Goal: Task Accomplishment & Management: Complete application form

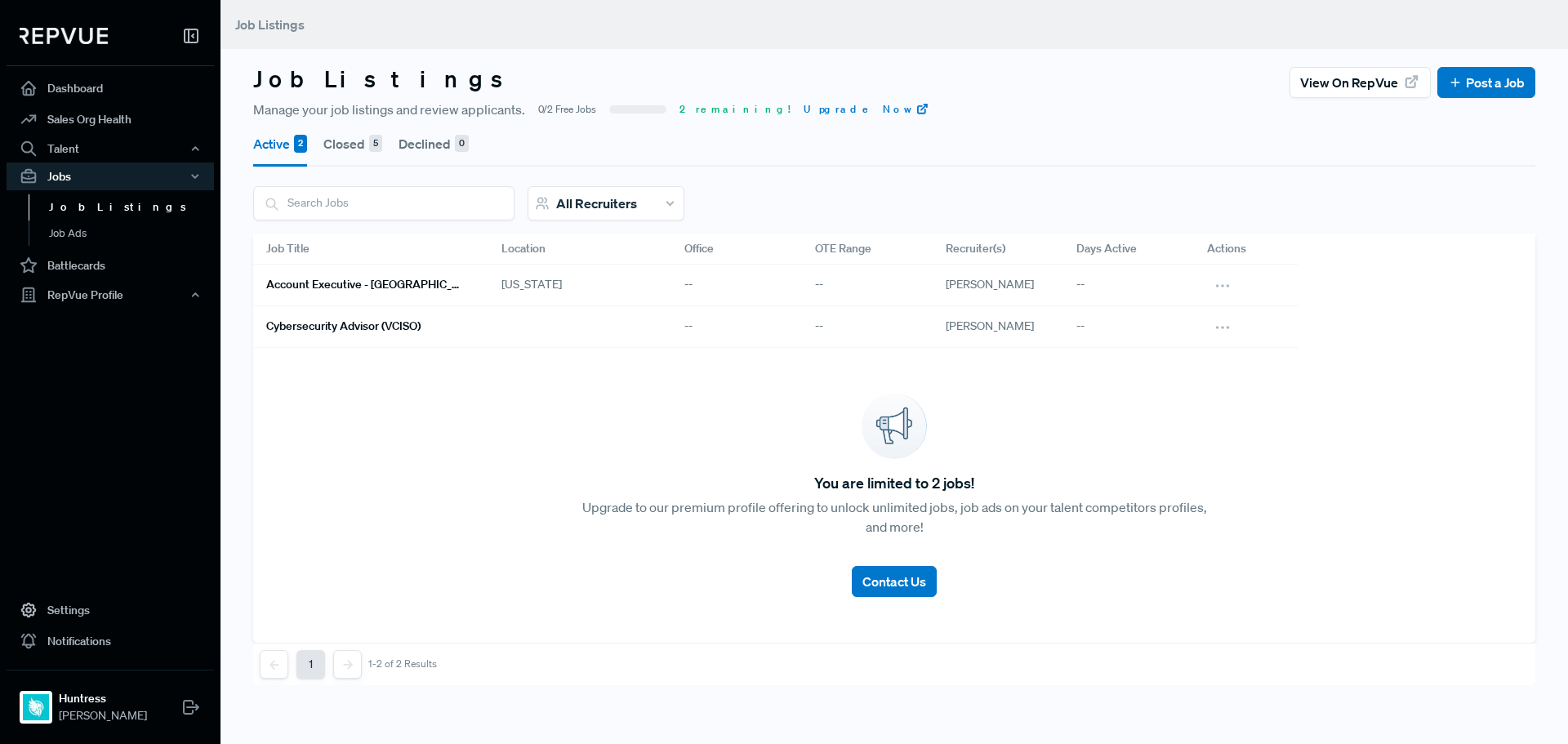
click at [410, 280] on h6 "Account Executive - [GEOGRAPHIC_DATA][US_STATE]" at bounding box center [364, 285] width 196 height 14
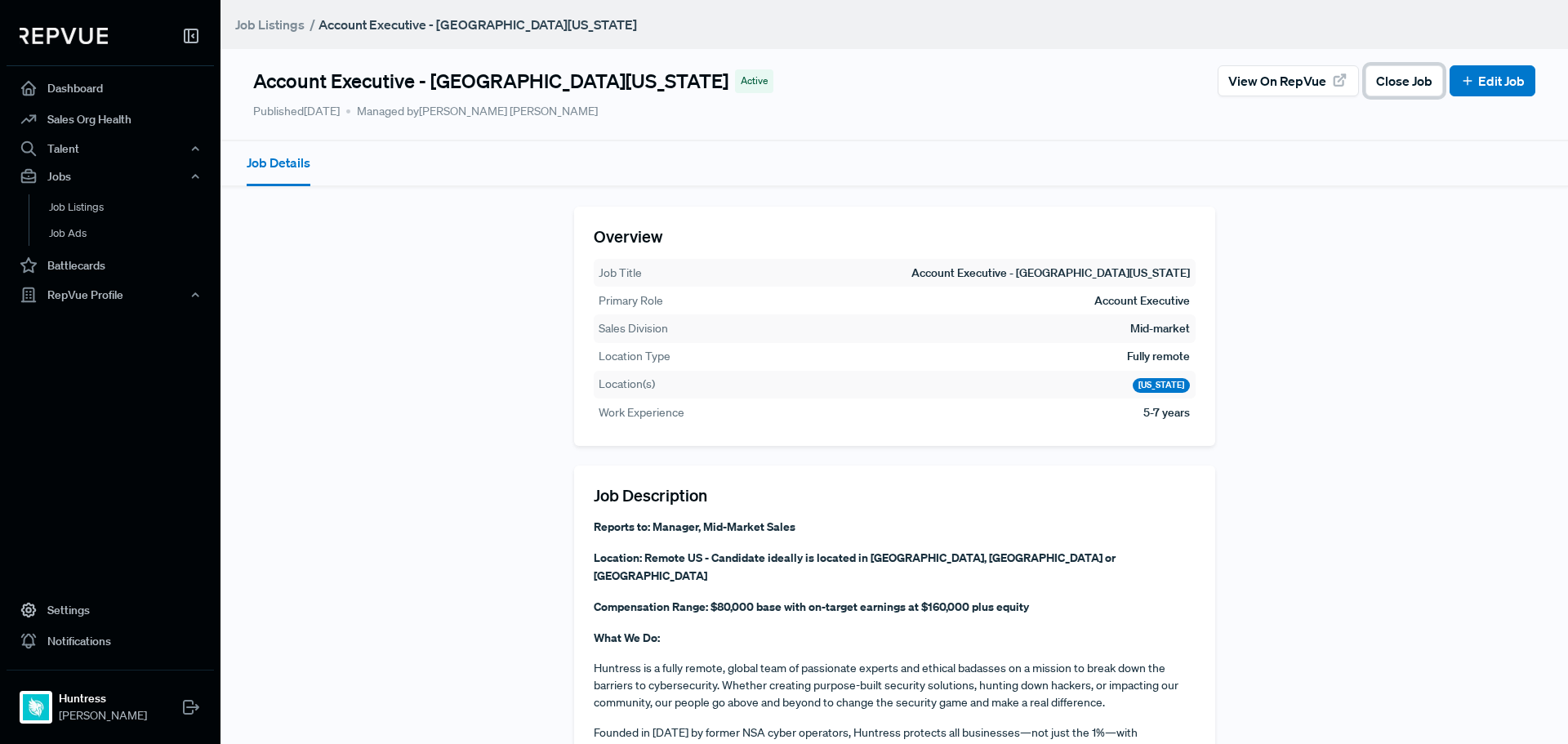
click at [1392, 86] on span "Close Job" at bounding box center [1404, 81] width 56 height 20
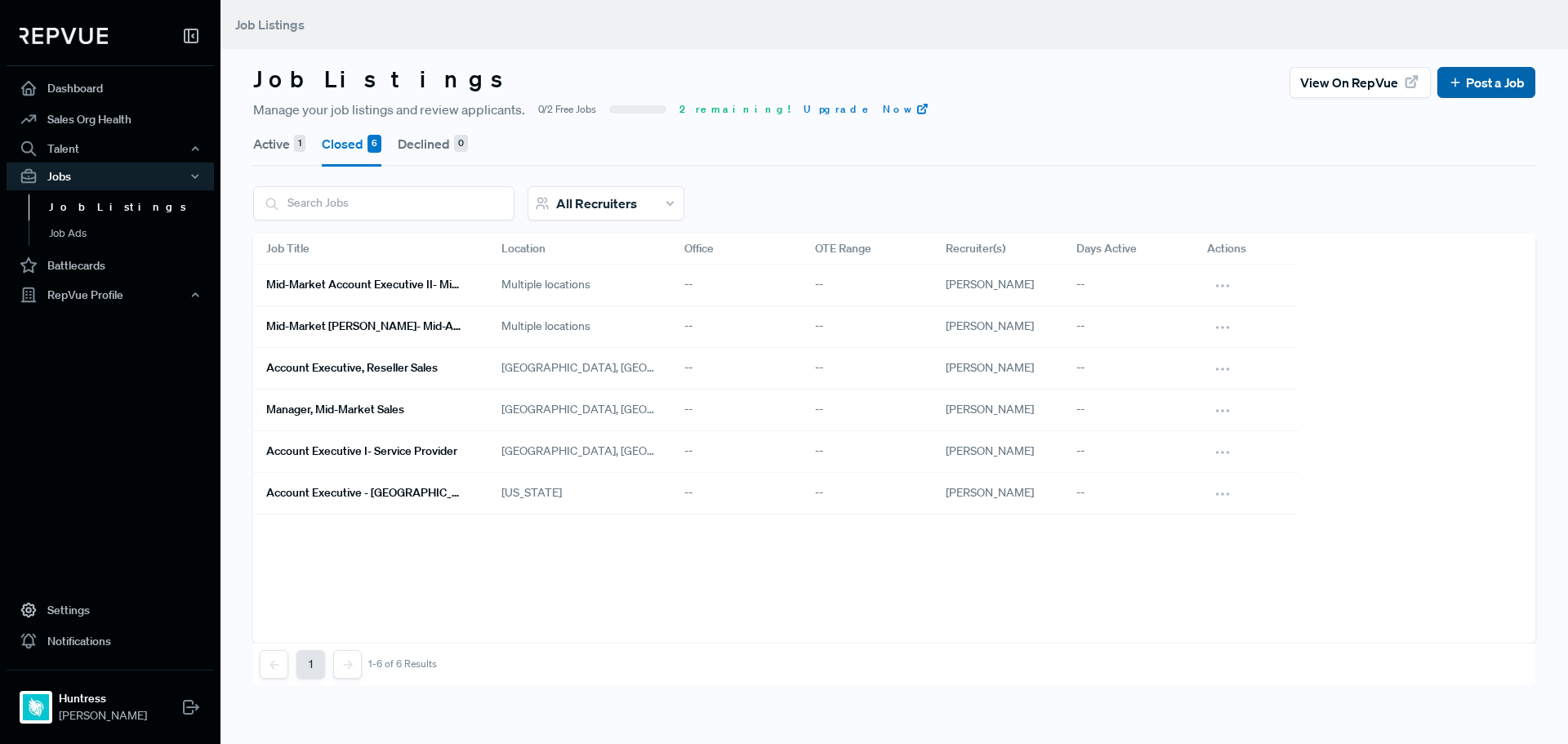
click at [1457, 81] on link "Post a Job" at bounding box center [1487, 82] width 77 height 20
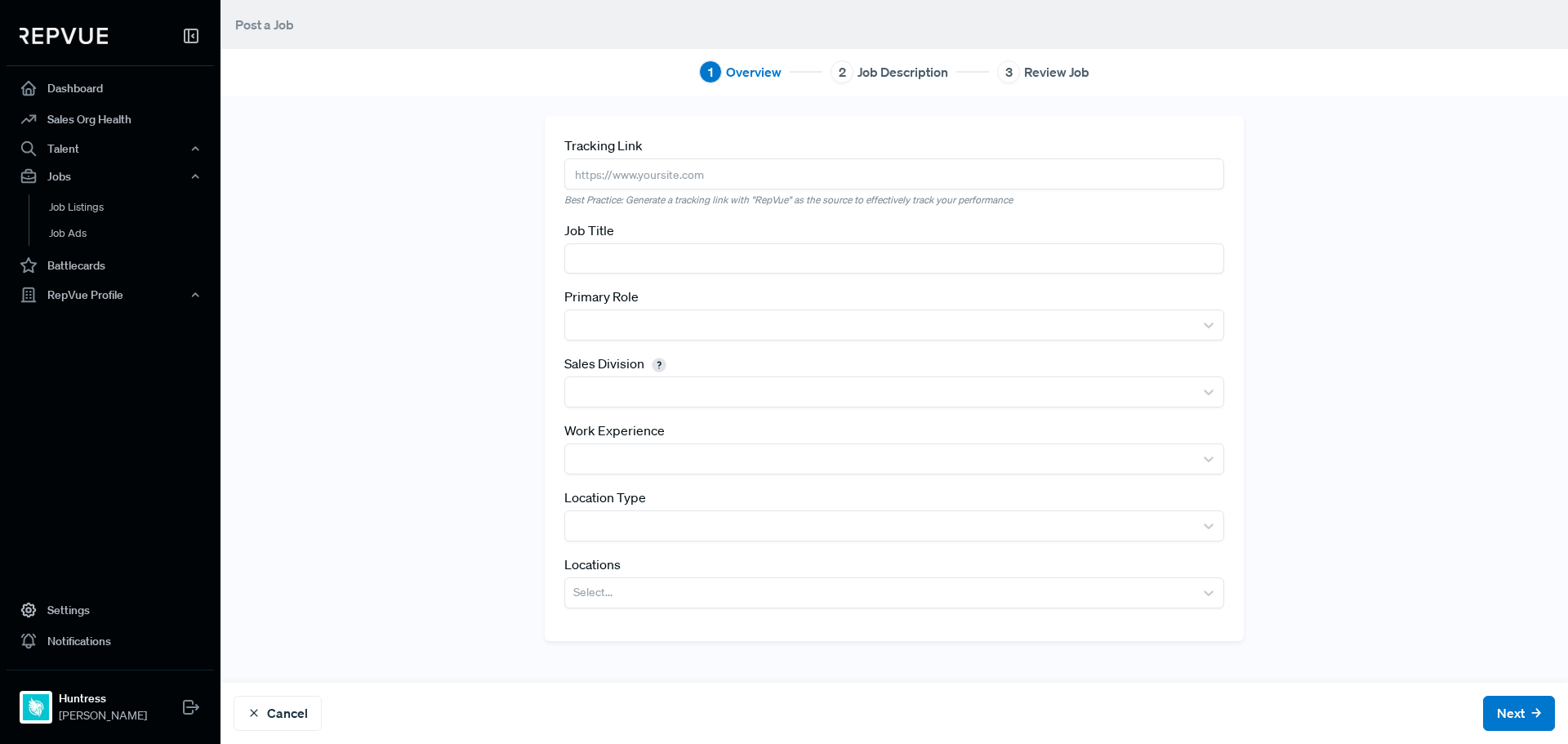
click at [678, 246] on input "text" at bounding box center [894, 258] width 660 height 31
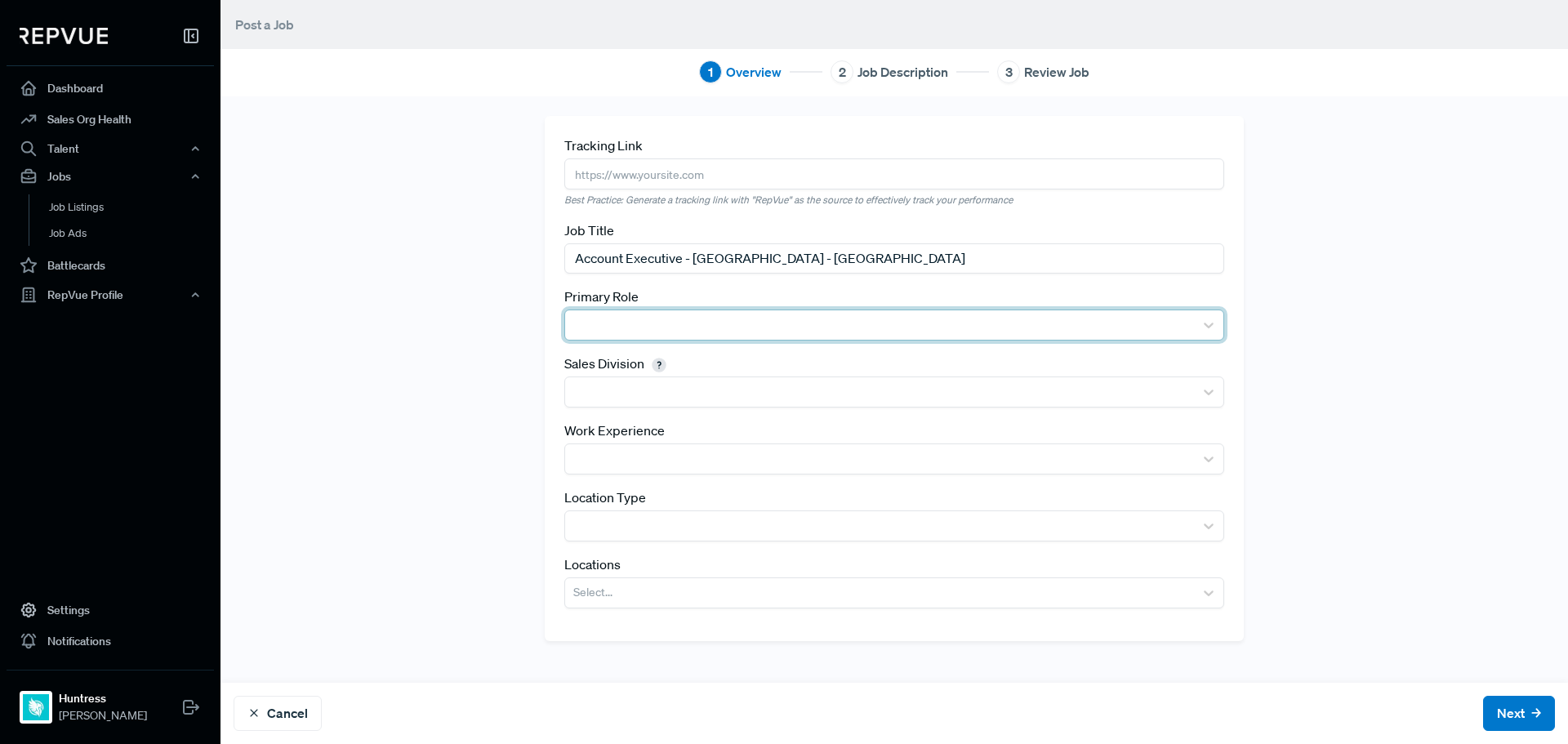
type input "Account Executive - [GEOGRAPHIC_DATA] - [GEOGRAPHIC_DATA]"
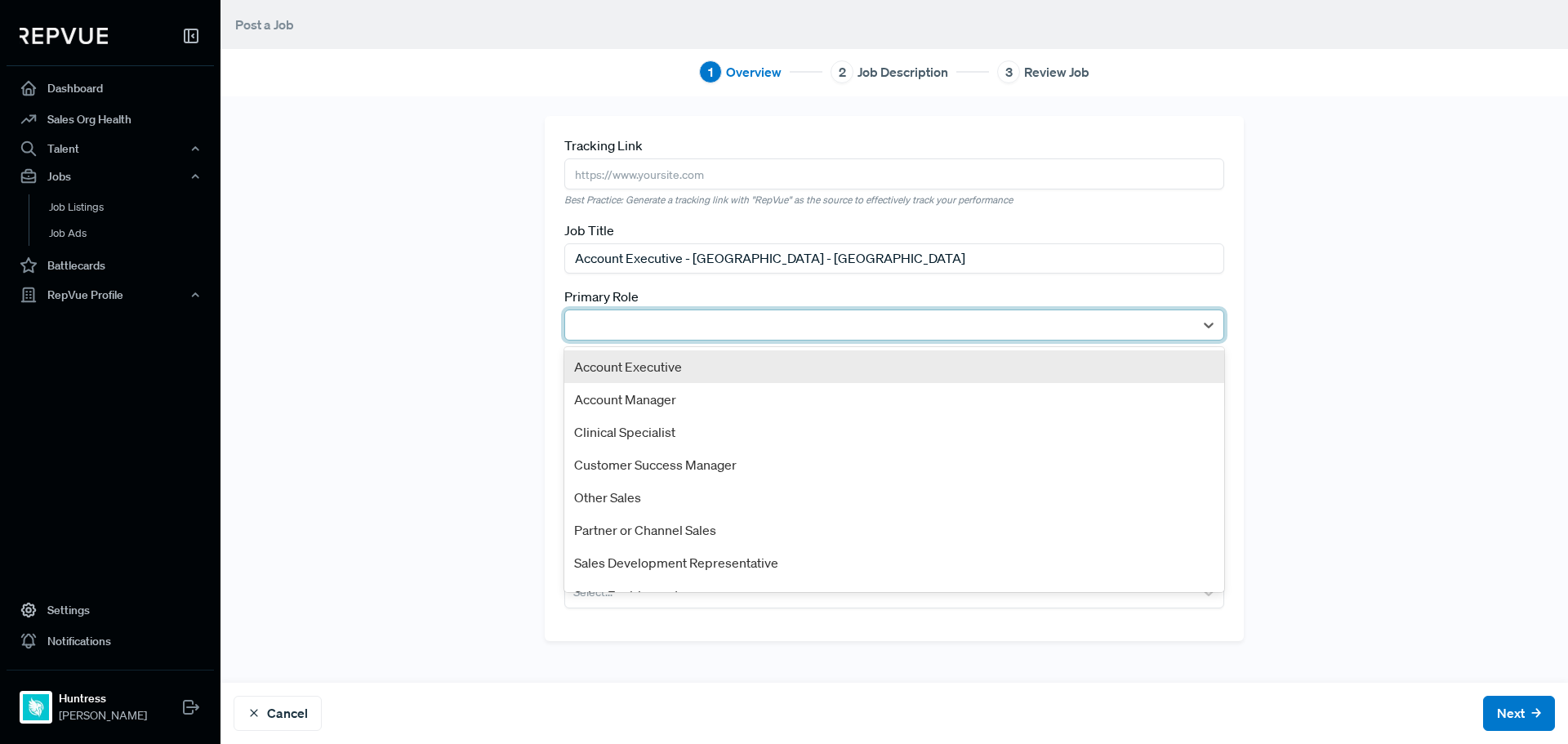
click at [621, 324] on div at bounding box center [879, 325] width 612 height 23
click at [640, 375] on div "Account Executive" at bounding box center [894, 366] width 660 height 33
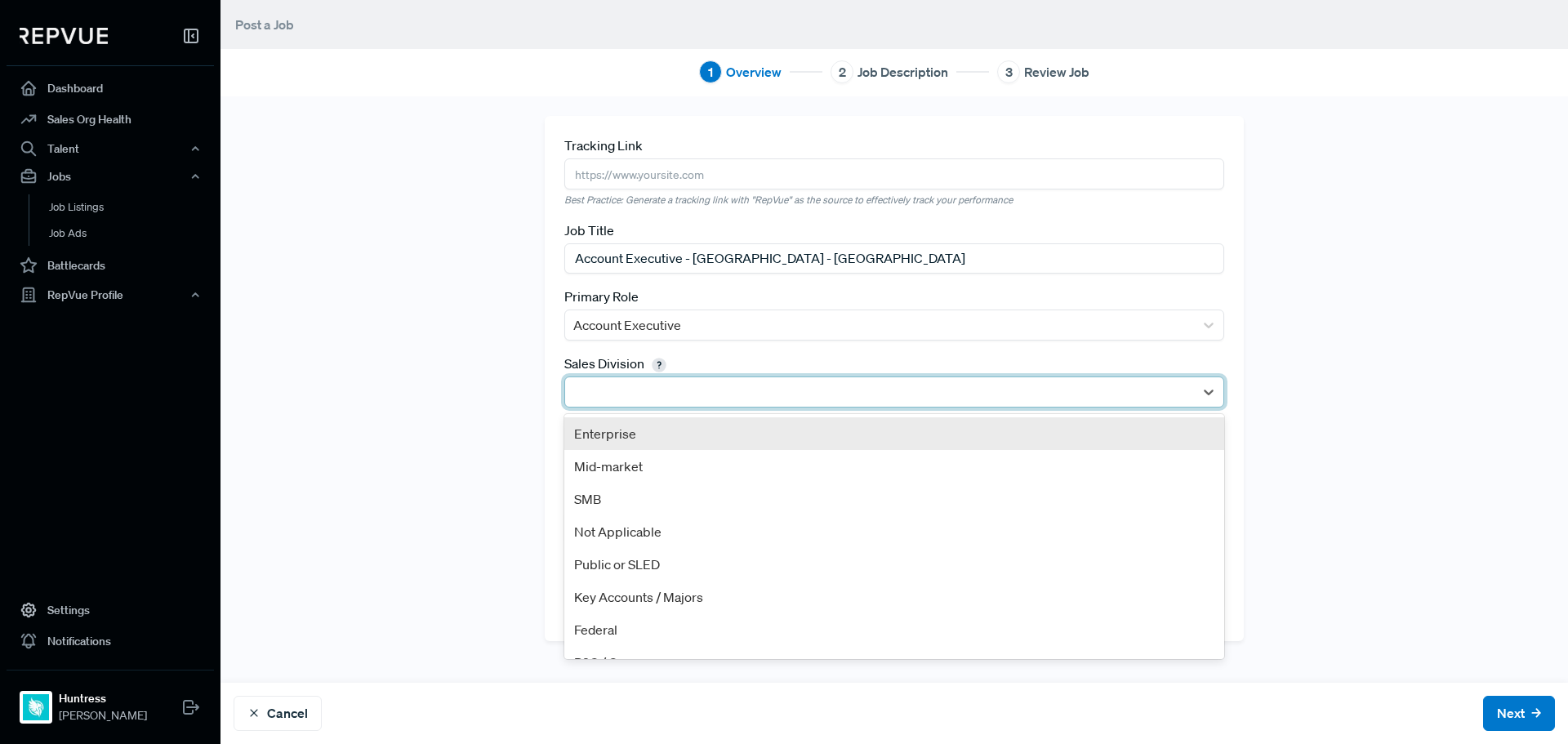
click at [649, 389] on div at bounding box center [879, 392] width 612 height 23
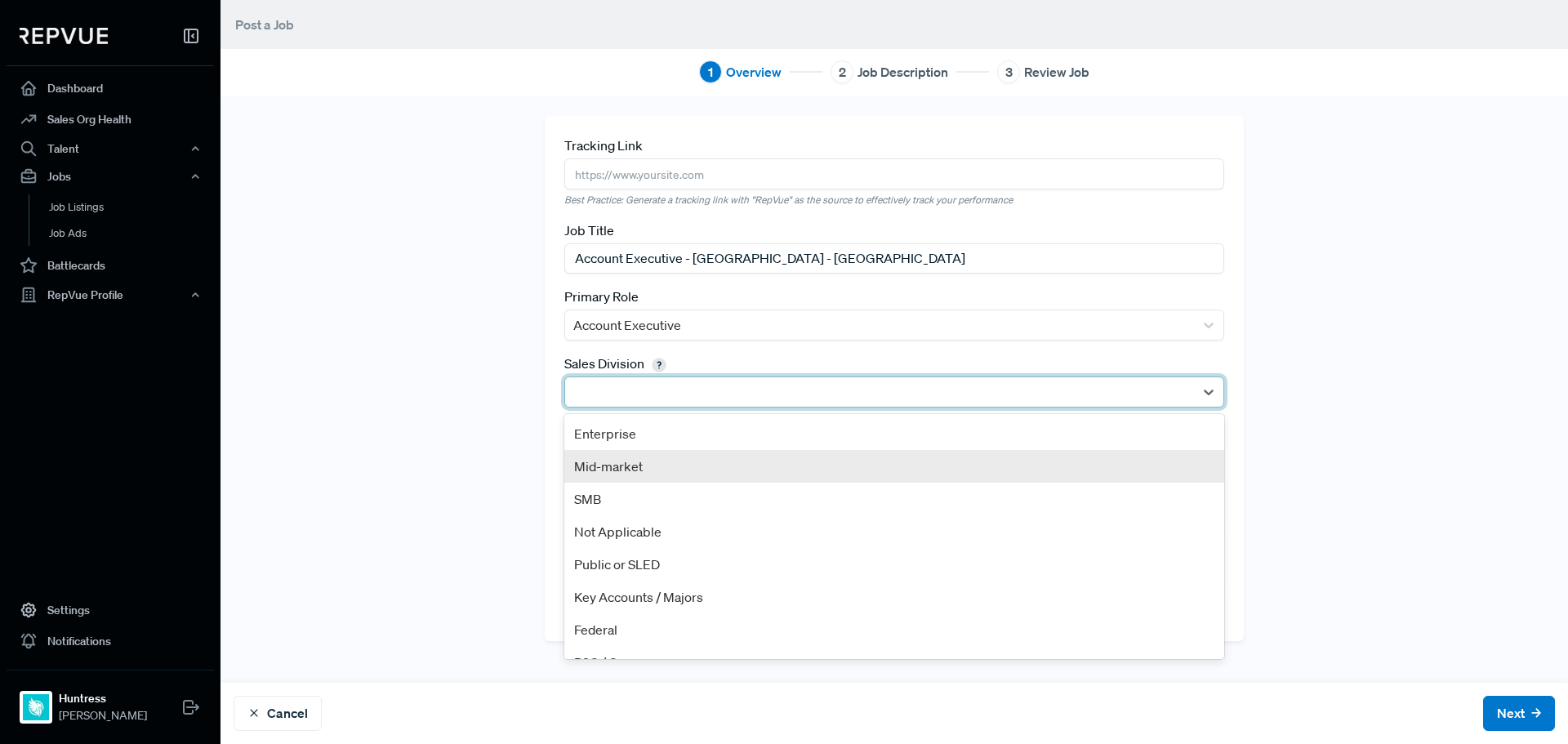
click at [656, 471] on div "Mid-market" at bounding box center [894, 466] width 660 height 33
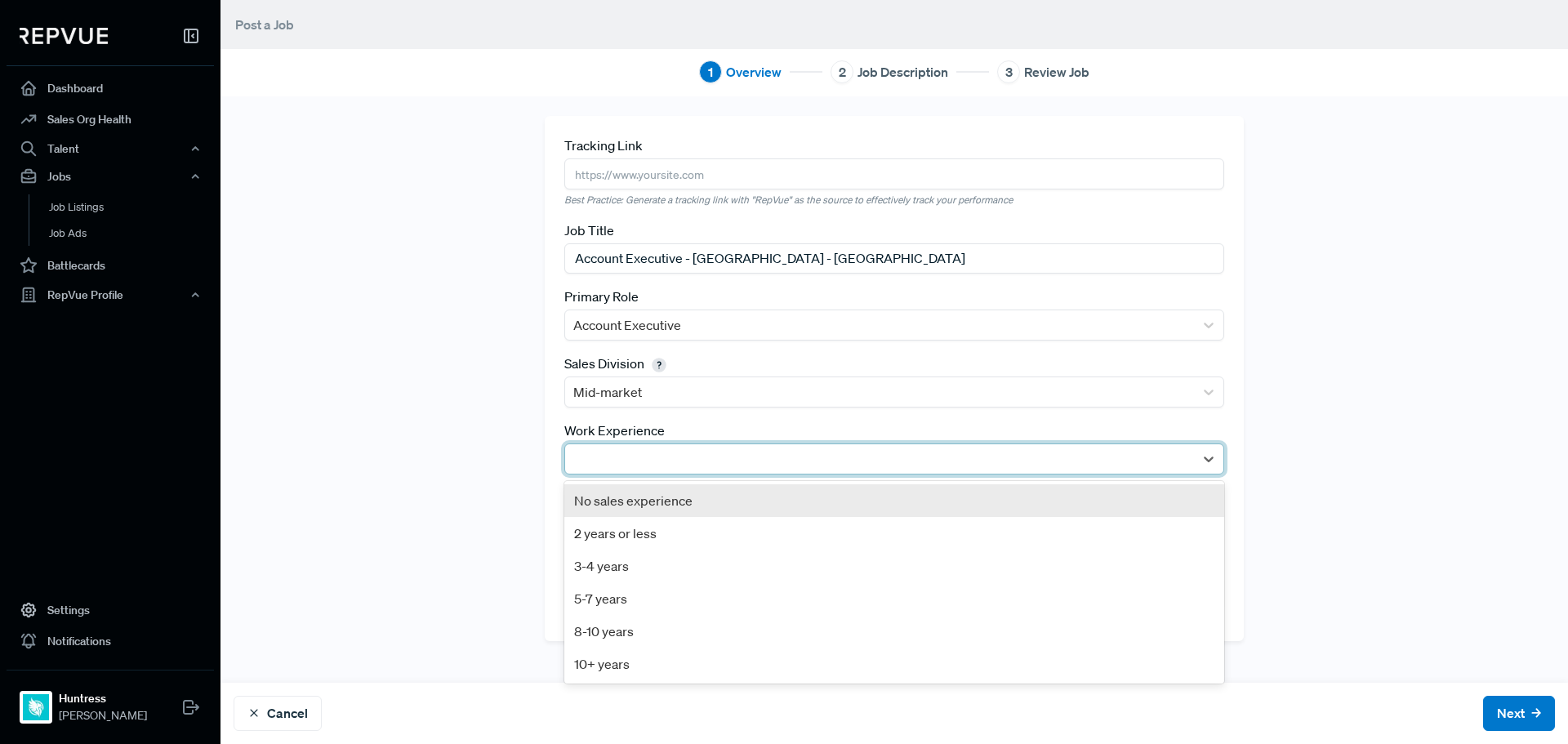
click at [662, 459] on div at bounding box center [879, 458] width 612 height 23
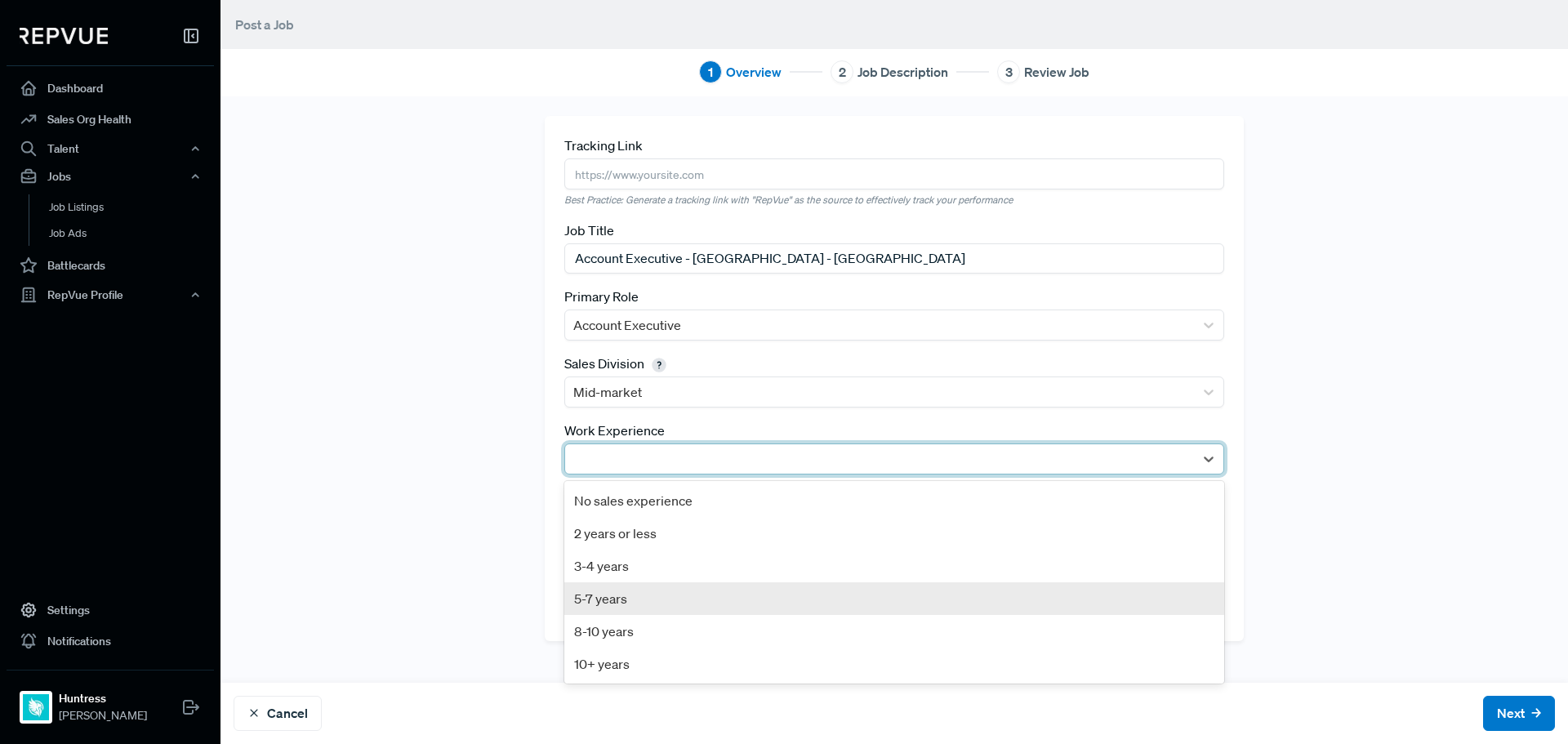
click at [640, 590] on div "5-7 years" at bounding box center [894, 599] width 660 height 33
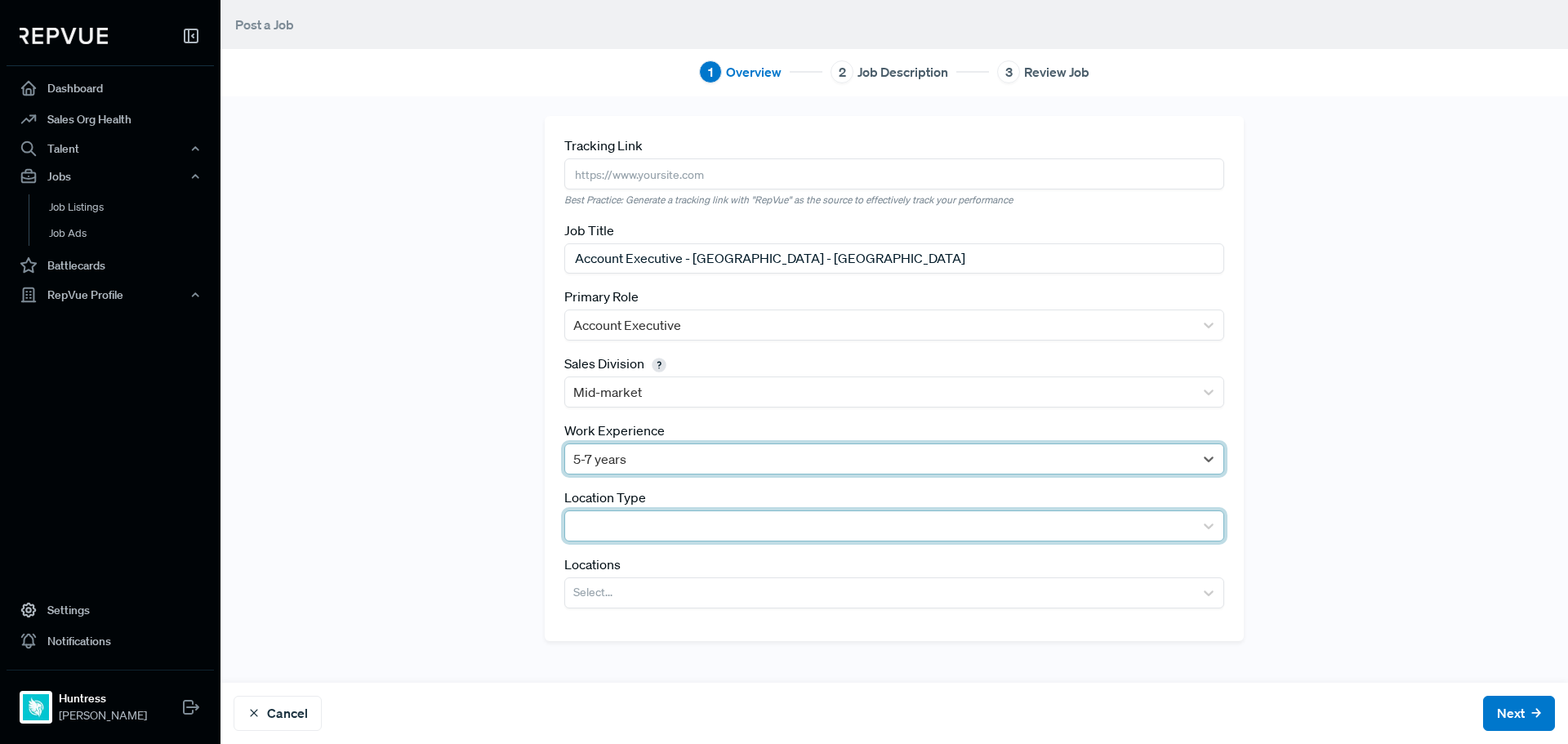
click at [634, 522] on div at bounding box center [879, 525] width 612 height 23
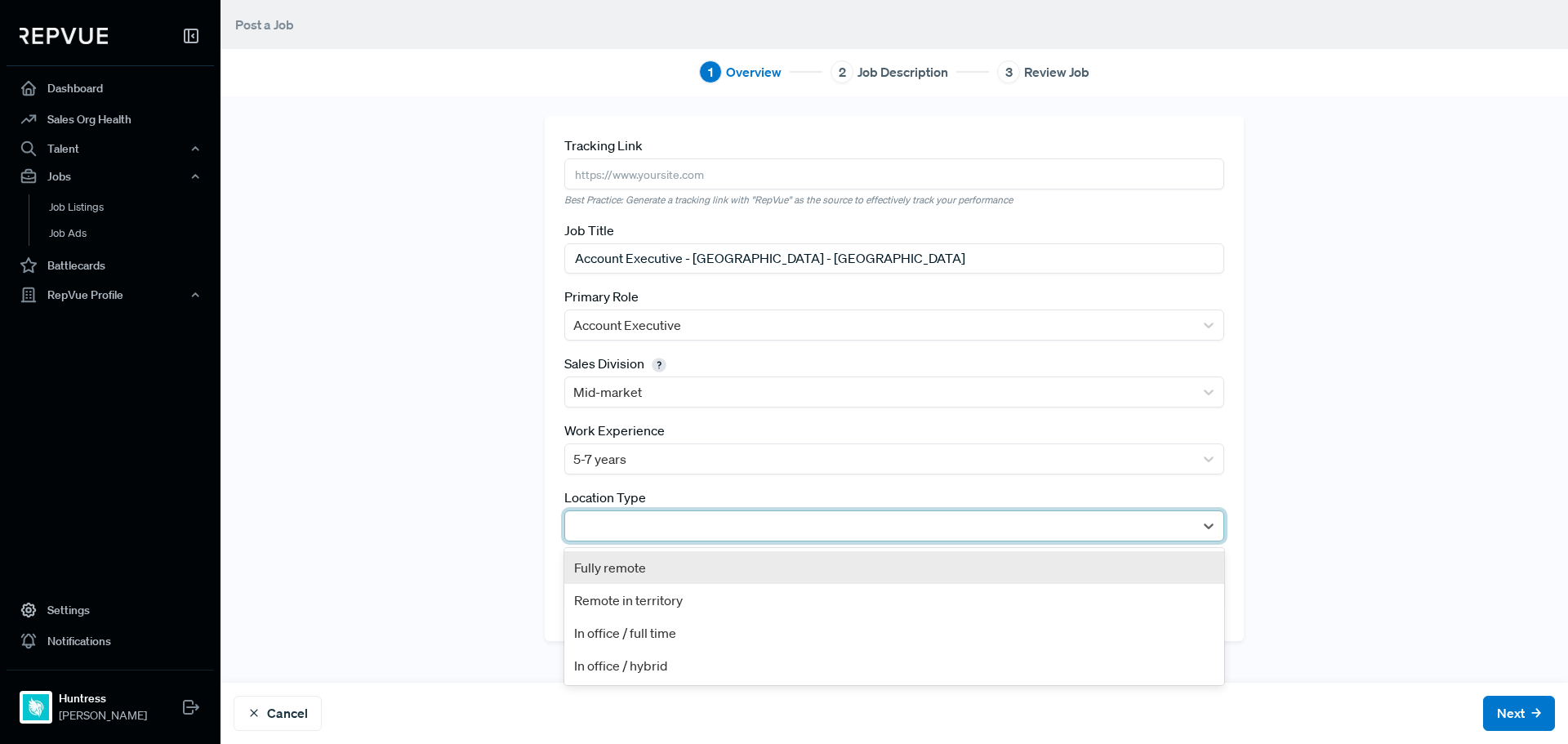
click at [645, 570] on div "Fully remote" at bounding box center [894, 567] width 660 height 33
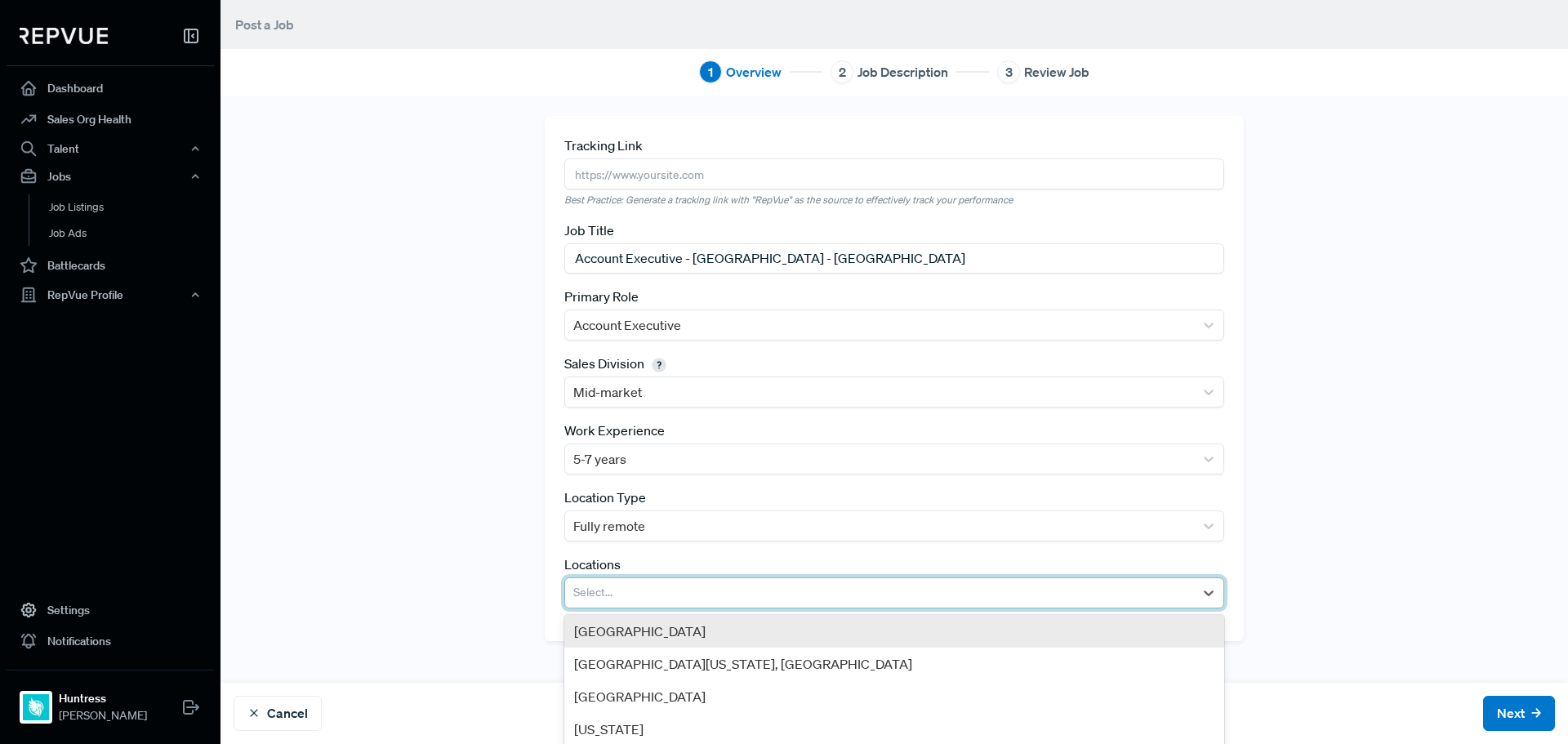
click at [889, 598] on div at bounding box center [879, 593] width 612 height 23
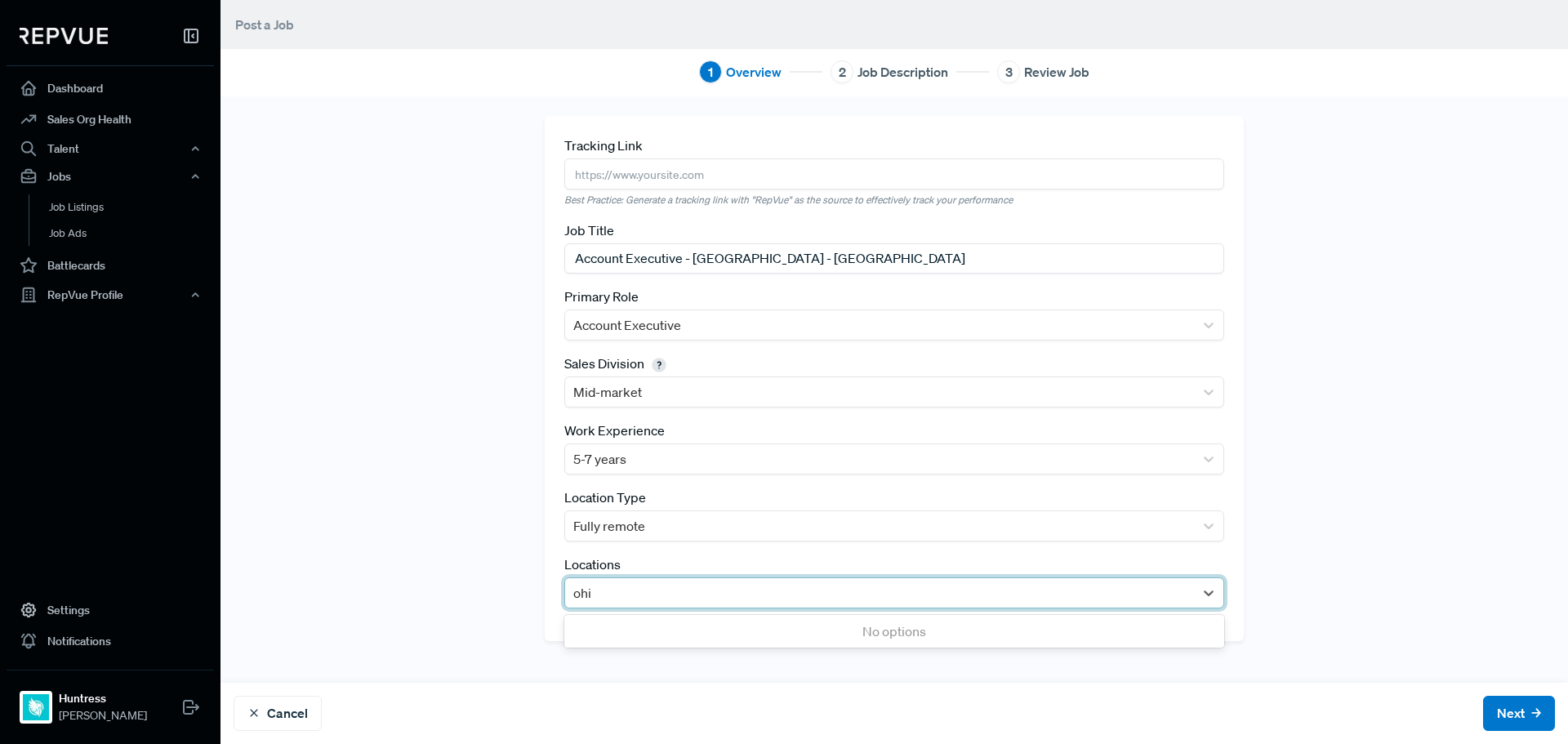
type input "[US_STATE]"
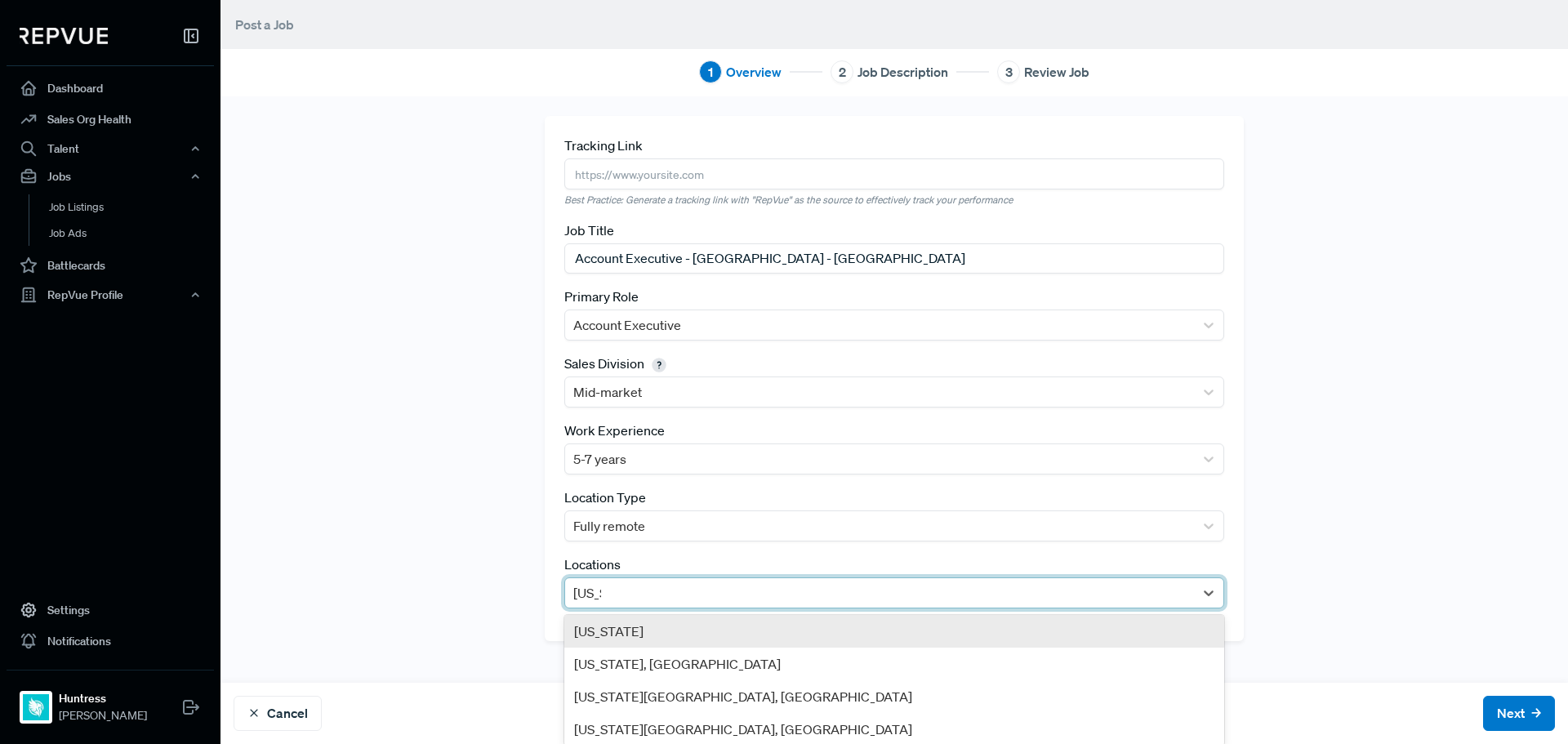
click at [1099, 626] on div "[US_STATE]" at bounding box center [894, 631] width 660 height 33
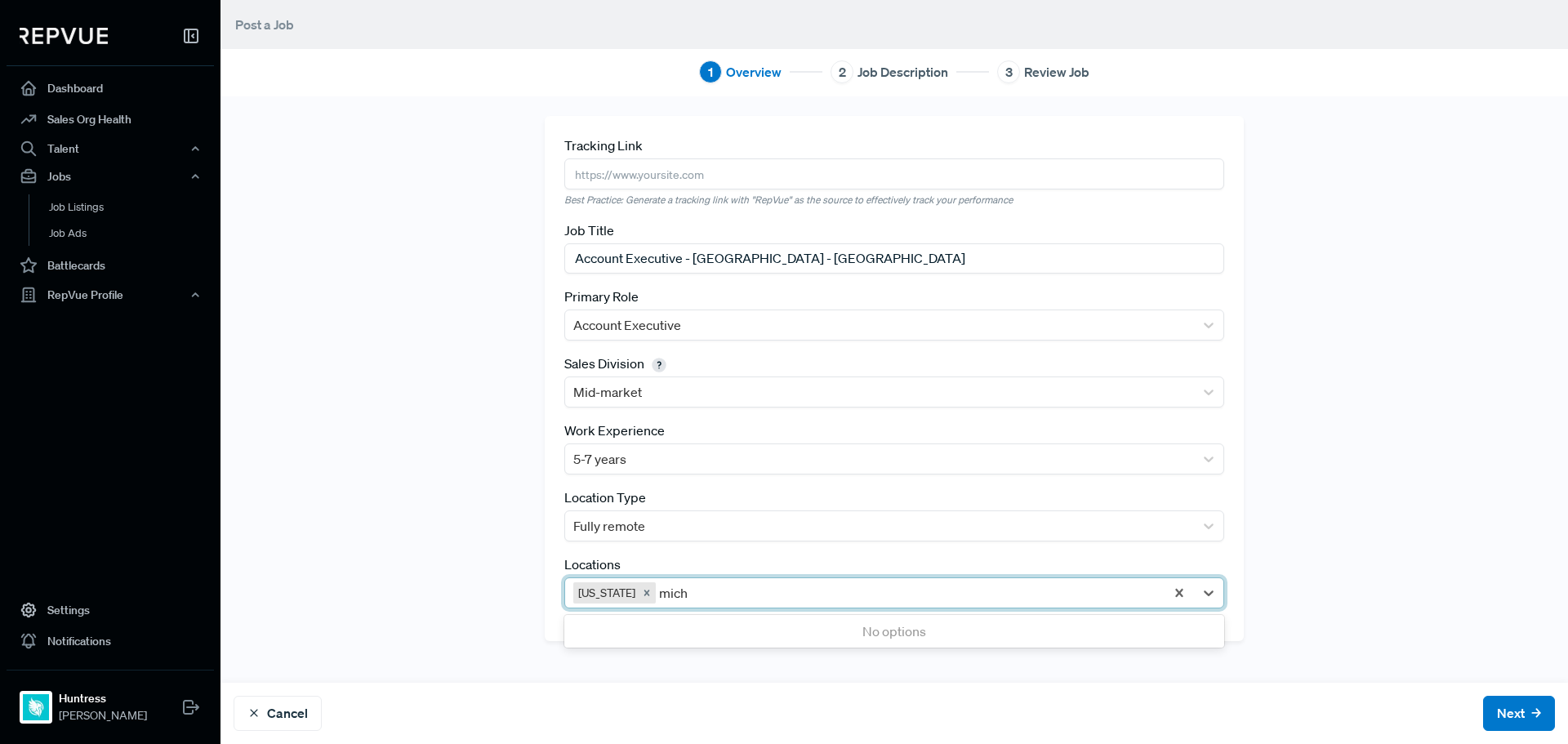
type input "michi"
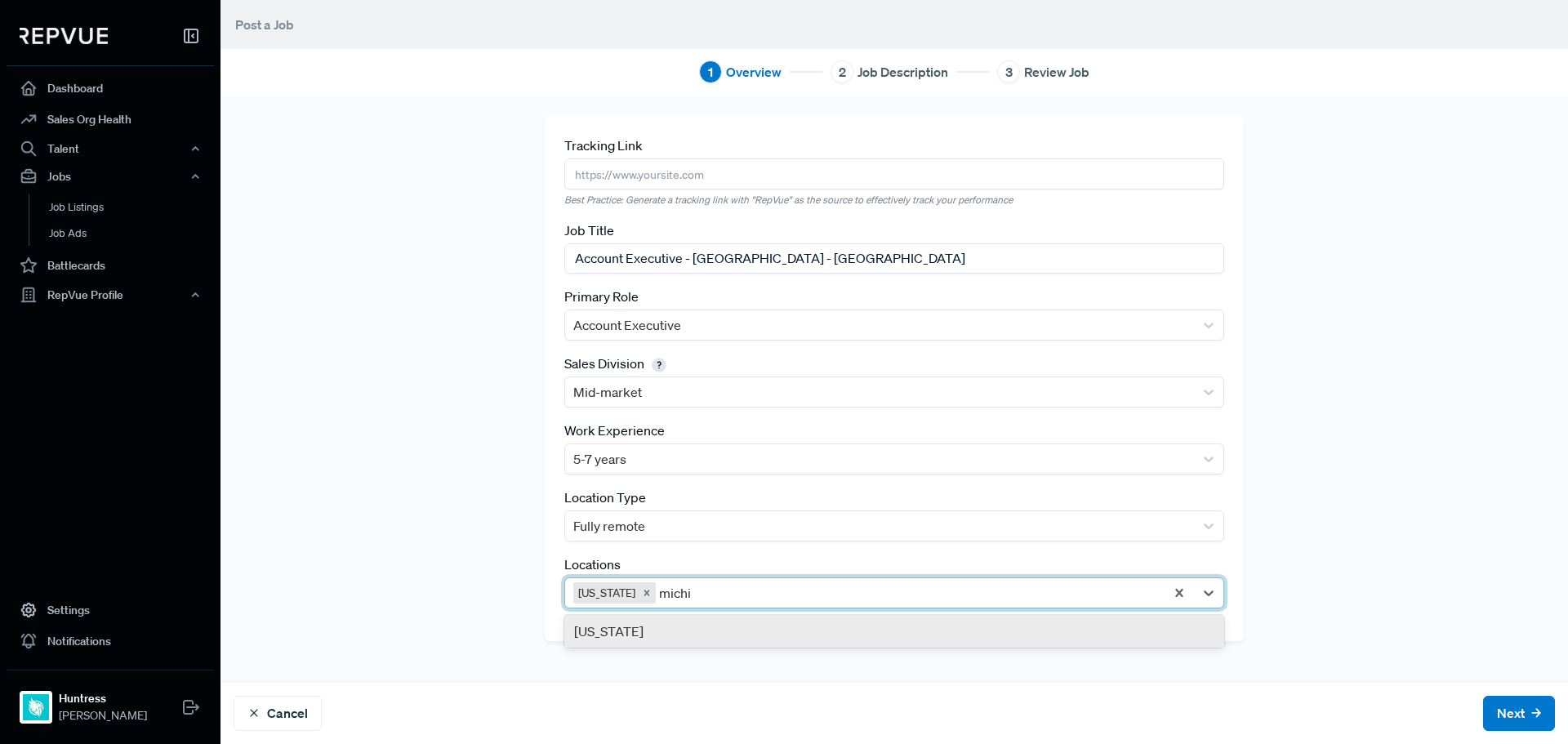
click at [953, 627] on div "[US_STATE]" at bounding box center [894, 631] width 660 height 33
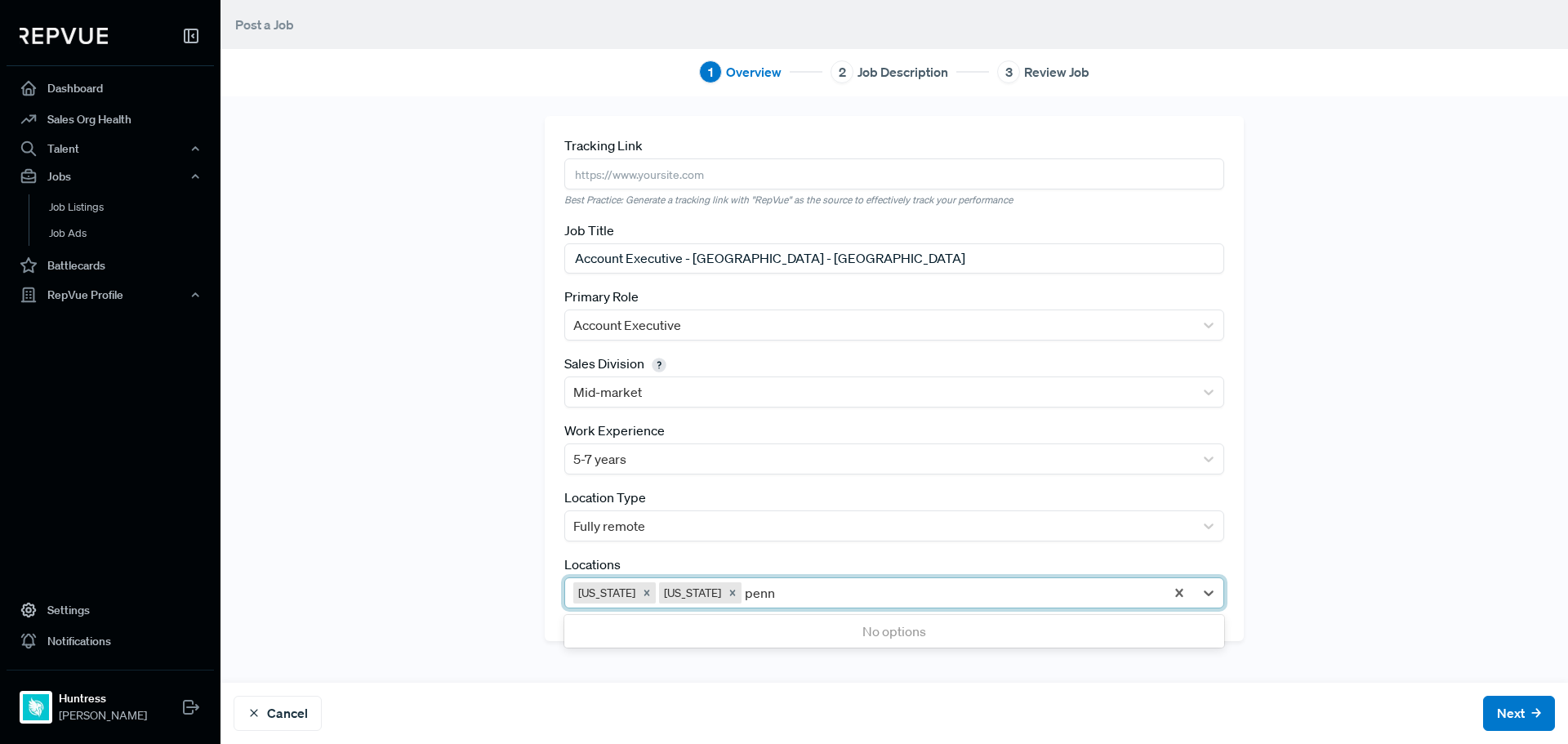
type input "penns"
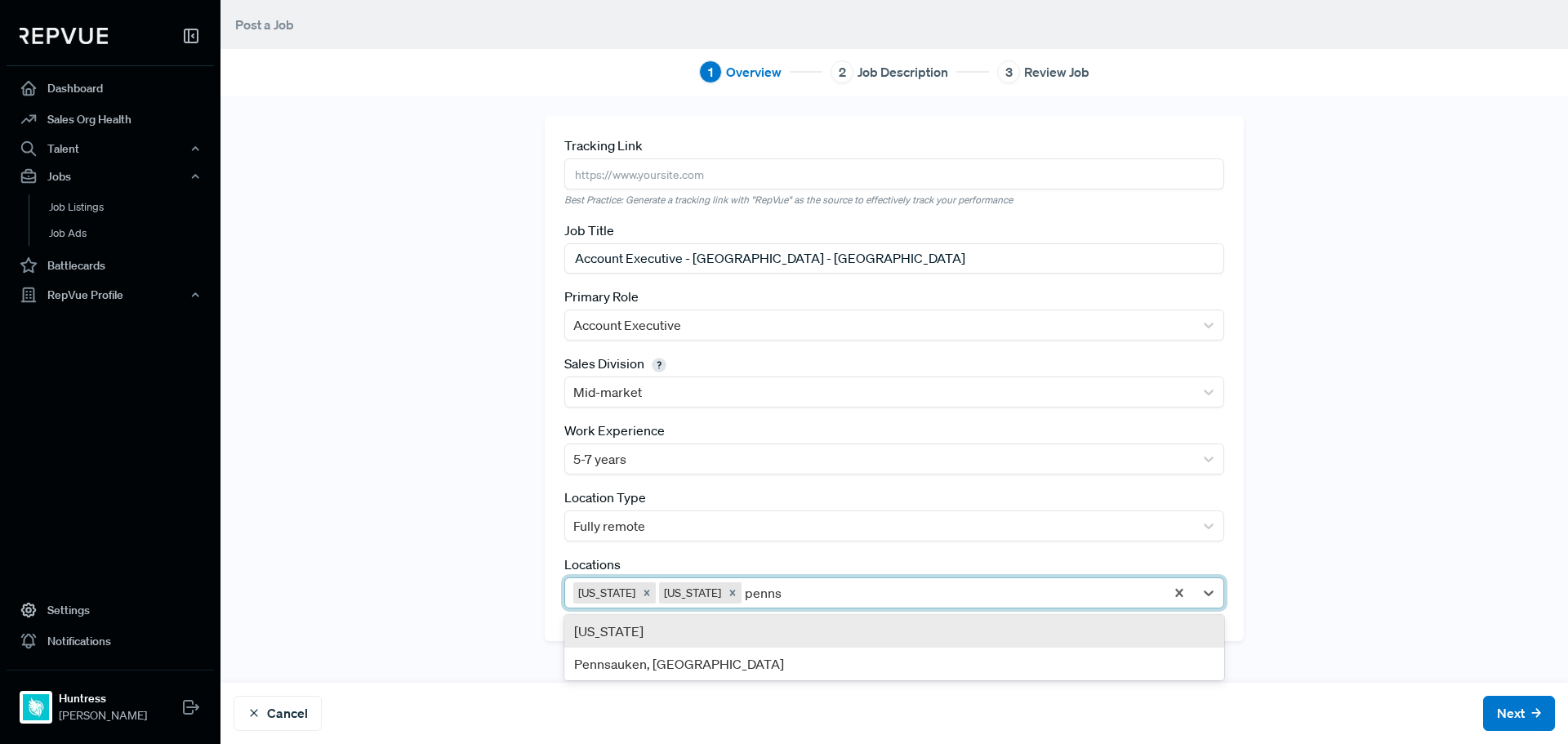
click at [857, 640] on div "[US_STATE]" at bounding box center [894, 631] width 660 height 33
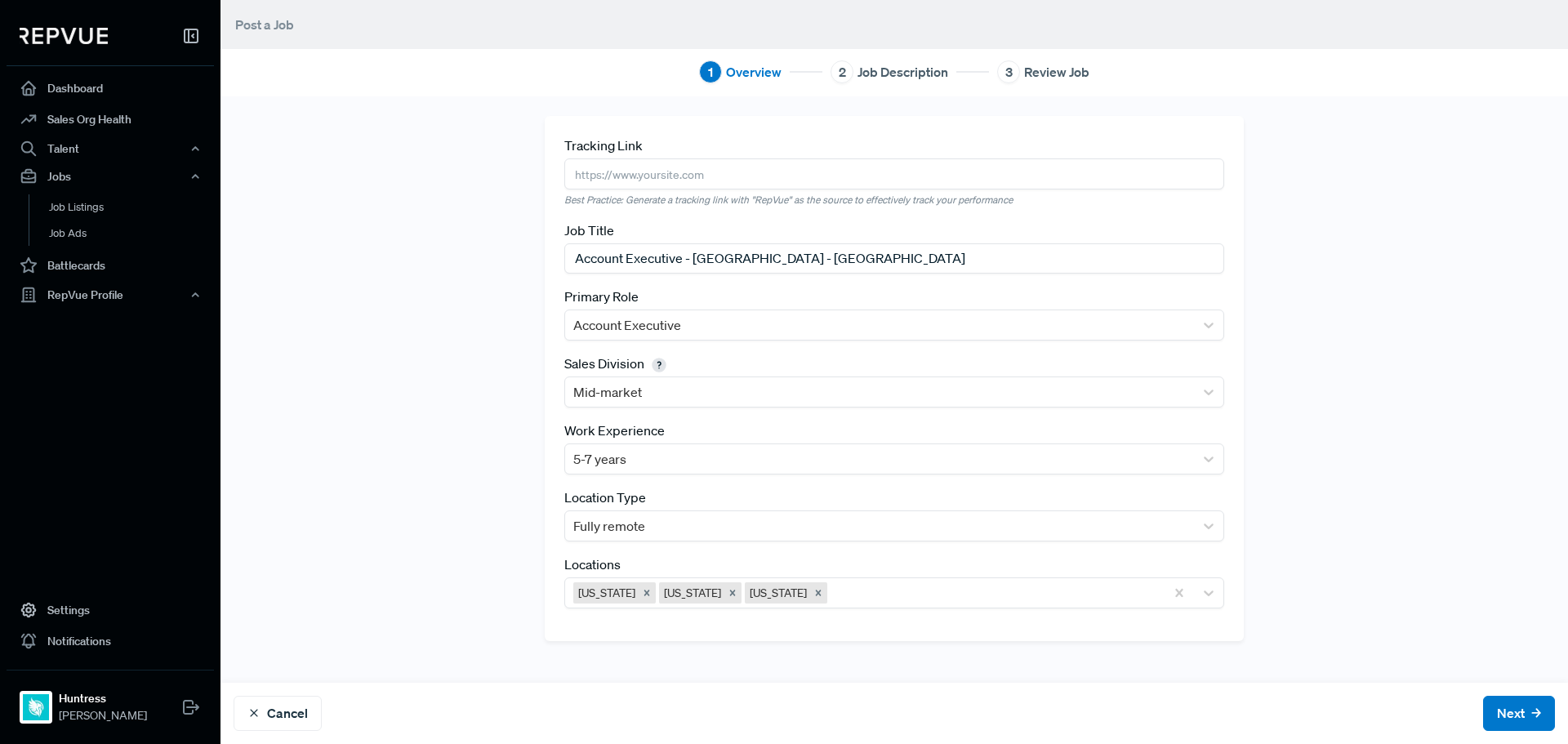
click at [1461, 494] on div "Tracking Link Best Practice: Generate a tracking link with "RepVue" as the sour…" at bounding box center [894, 419] width 1347 height 648
click at [1507, 712] on button "Next" at bounding box center [1520, 714] width 72 height 36
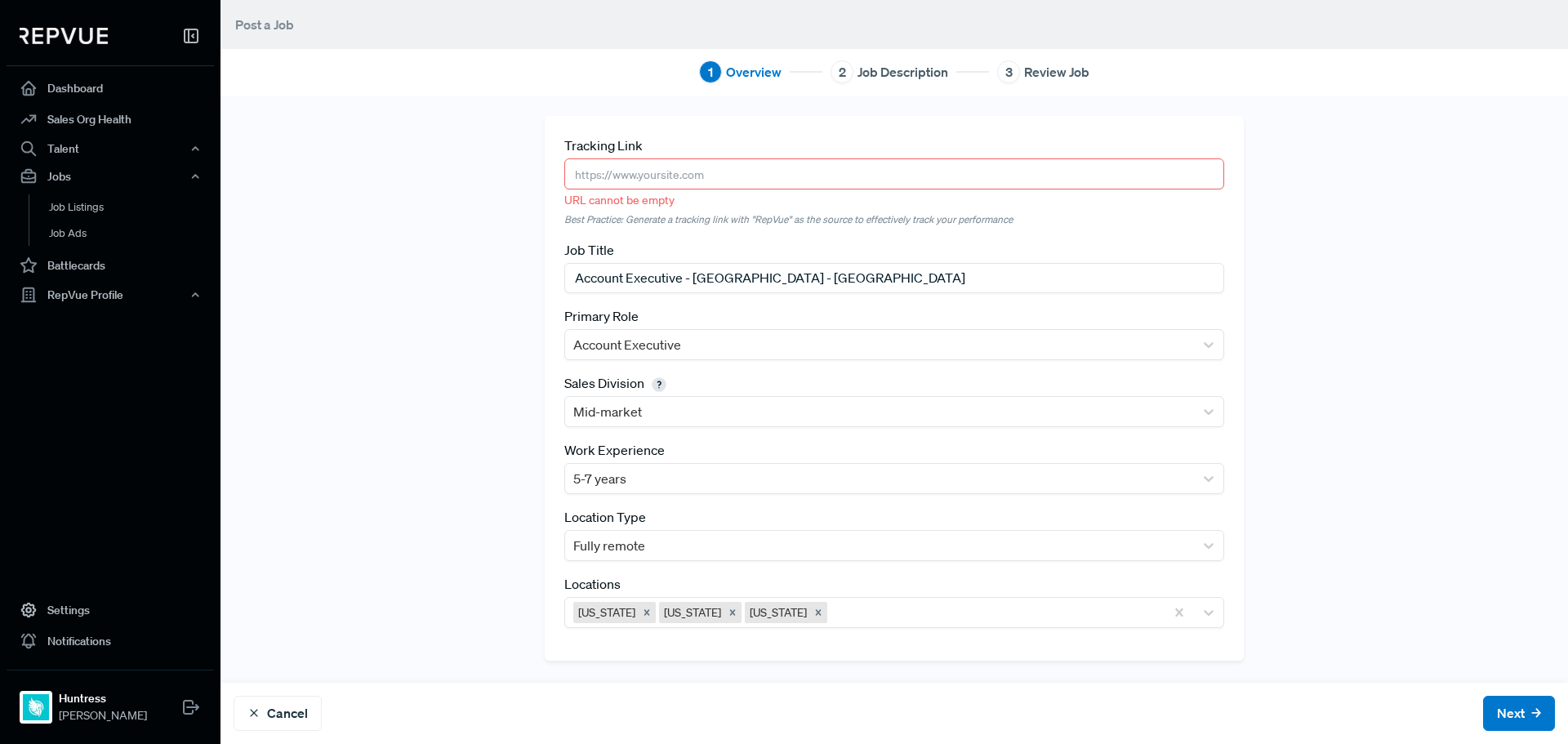
click at [687, 164] on input "text" at bounding box center [894, 173] width 660 height 31
paste input "[URL][DOMAIN_NAME]"
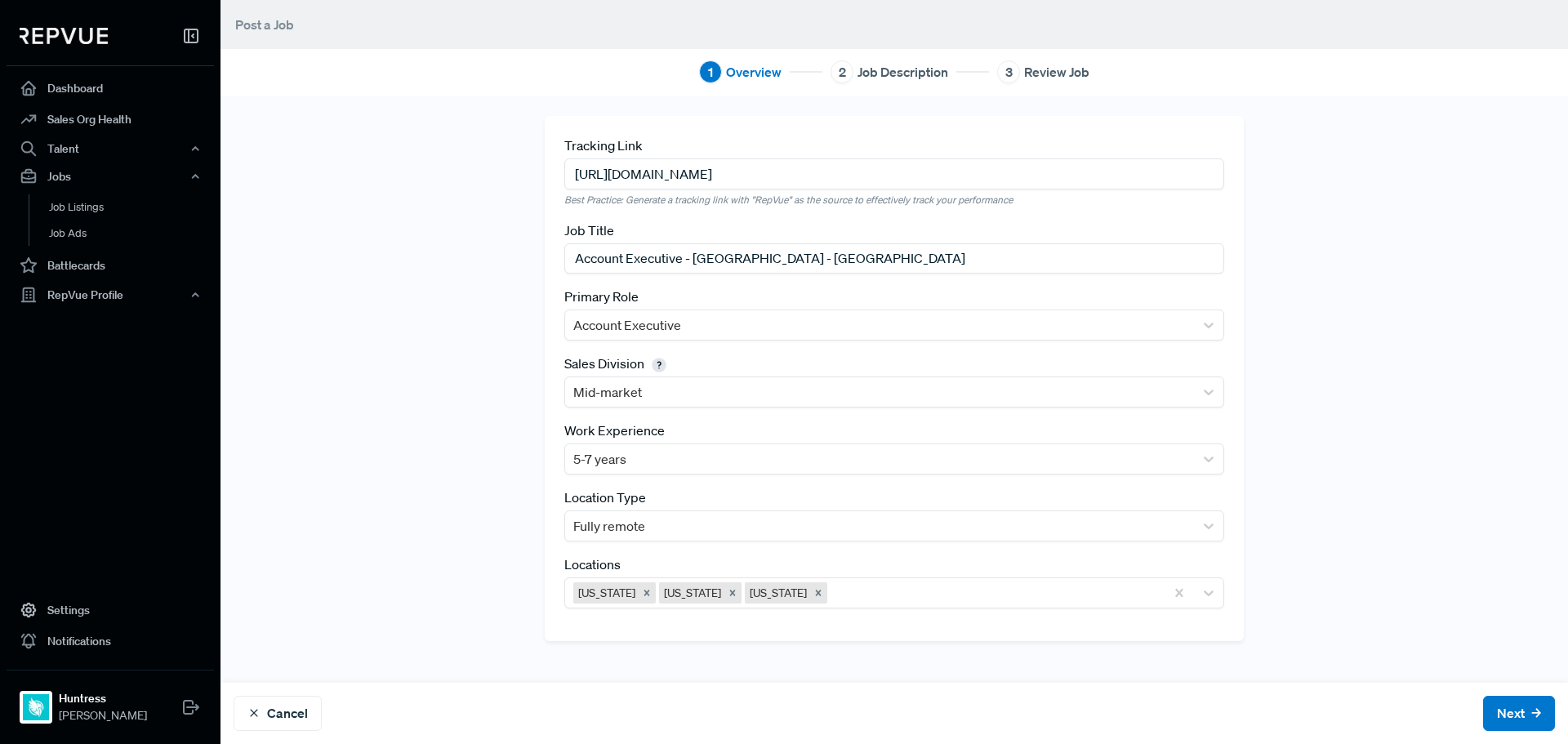
type input "[URL][DOMAIN_NAME]"
click at [1423, 227] on div "Tracking Link [URL][DOMAIN_NAME] Best Practice: Generate a tracking link with "…" at bounding box center [894, 389] width 1078 height 547
click at [1512, 719] on button "Next" at bounding box center [1520, 714] width 72 height 36
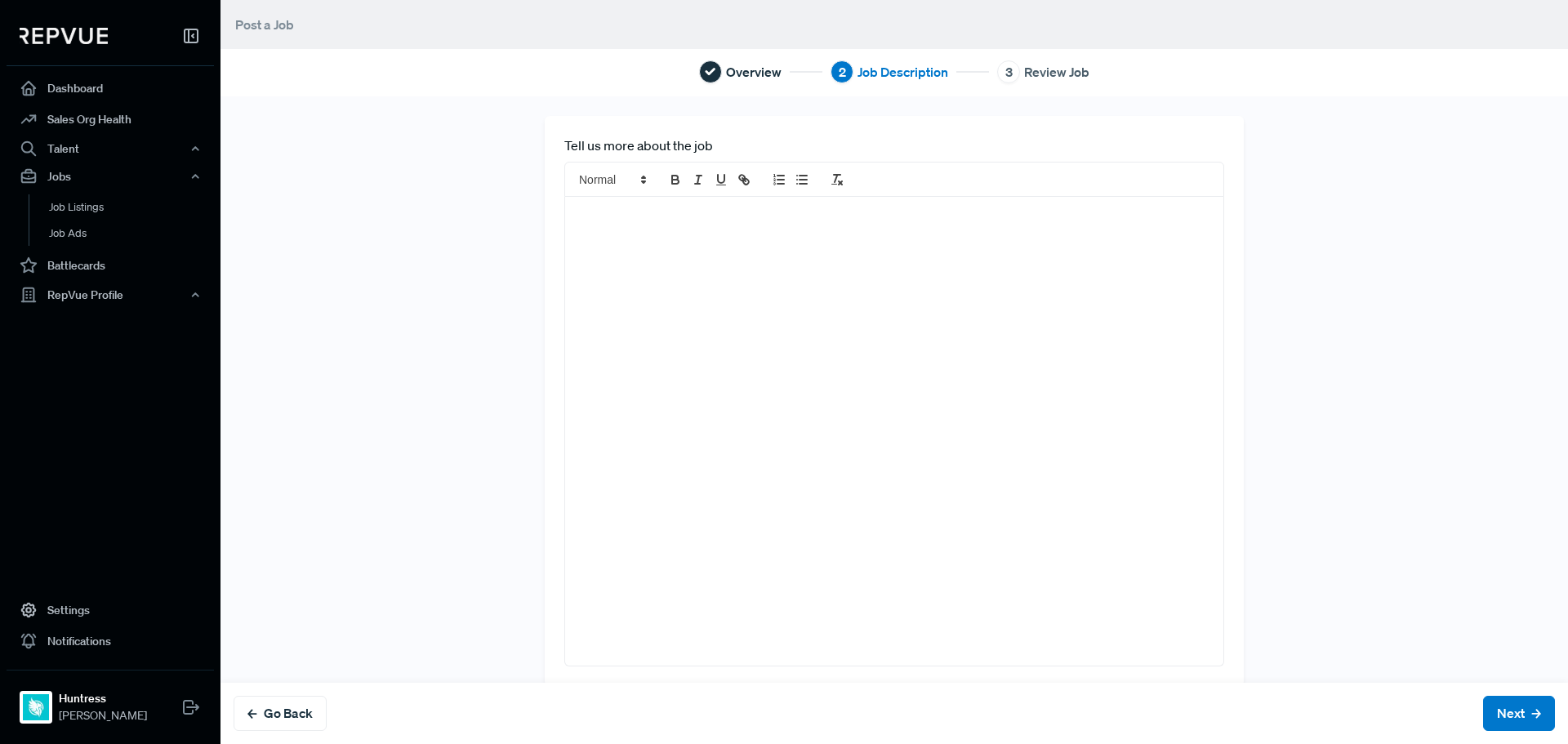
click at [630, 355] on div at bounding box center [894, 431] width 659 height 469
paste div
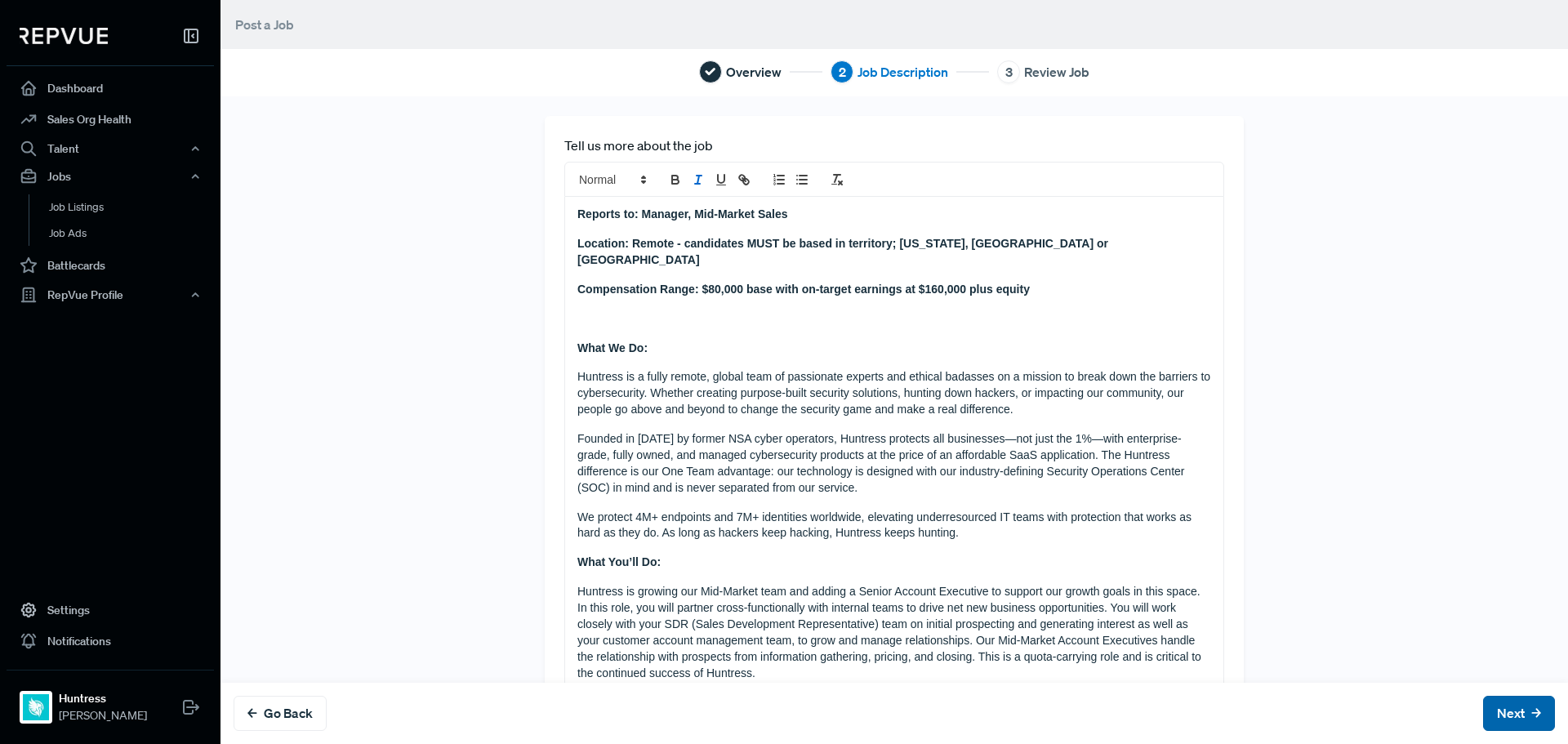
click at [1492, 712] on button "Next" at bounding box center [1520, 714] width 72 height 36
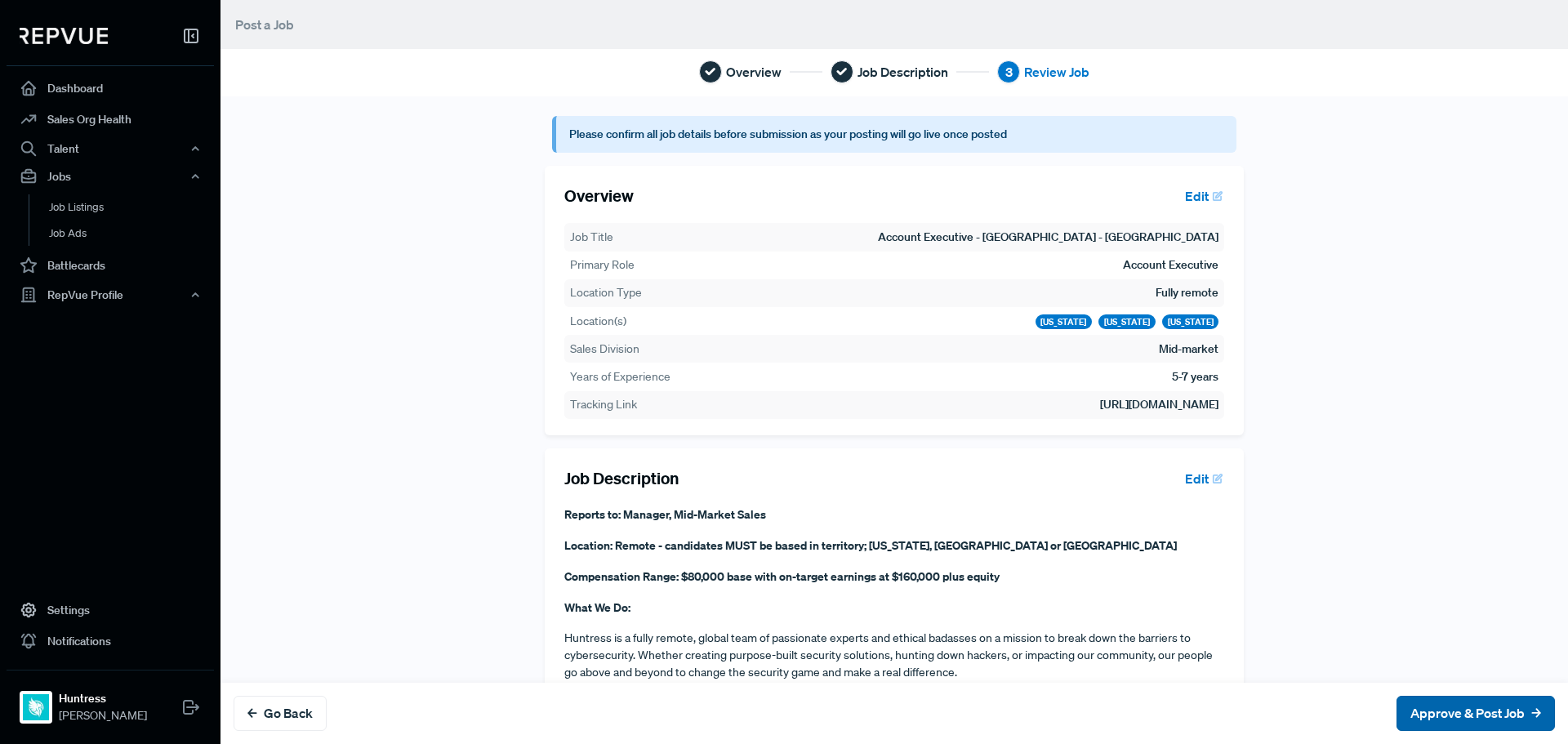
click at [1493, 713] on button "Approve & Post Job" at bounding box center [1476, 714] width 158 height 36
